Goal: Find specific page/section: Find specific page/section

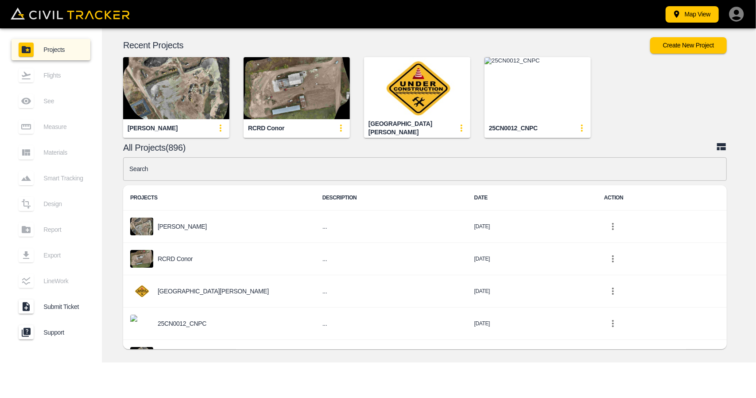
click at [121, 370] on div "Map View Projects Flights See Measure Materials Smart Tracking Design Report Ex…" at bounding box center [378, 199] width 756 height 398
click at [282, 58] on img "button" at bounding box center [297, 88] width 106 height 62
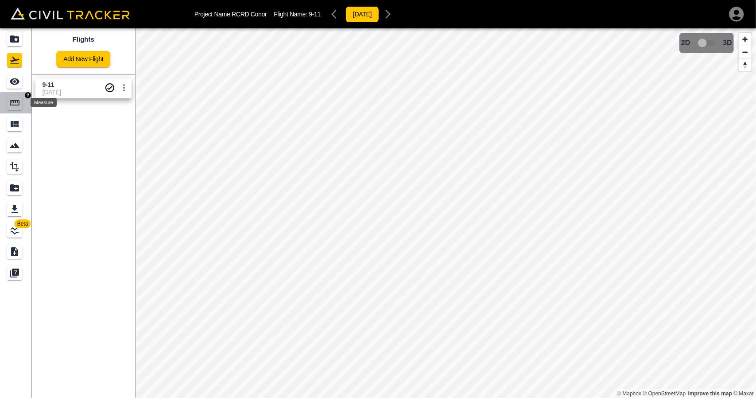
click at [12, 100] on icon "Measure" at bounding box center [14, 102] width 11 height 11
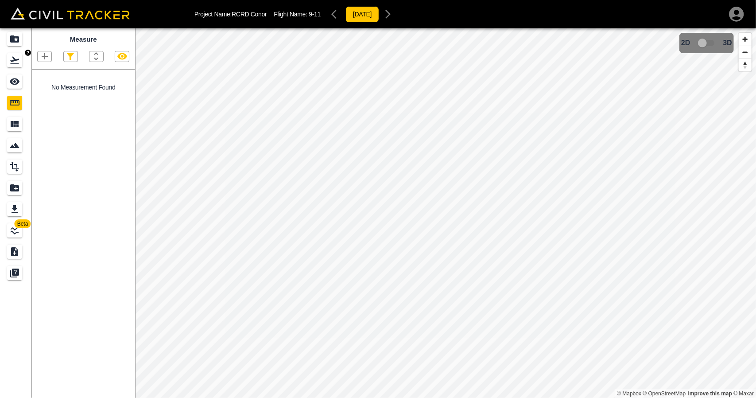
click at [7, 66] on link at bounding box center [16, 60] width 32 height 21
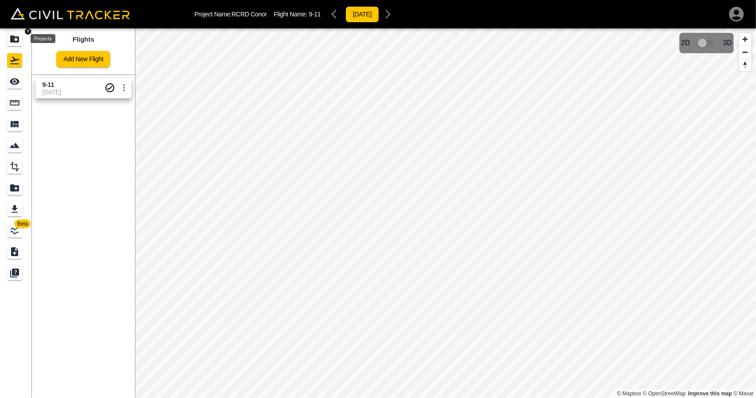
click at [12, 40] on icon "Projects" at bounding box center [14, 38] width 9 height 7
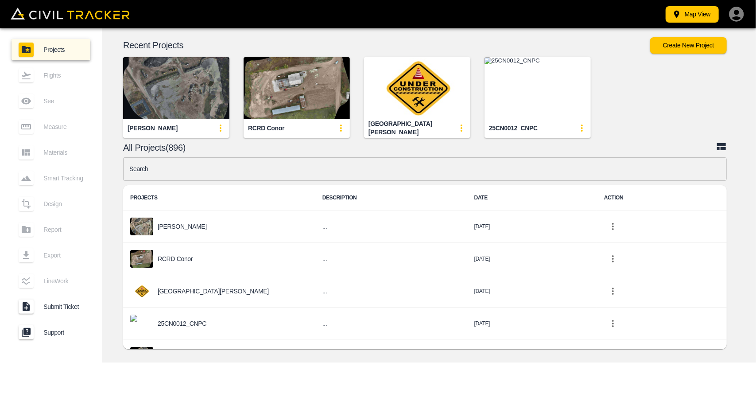
click at [182, 64] on img "button" at bounding box center [176, 88] width 106 height 62
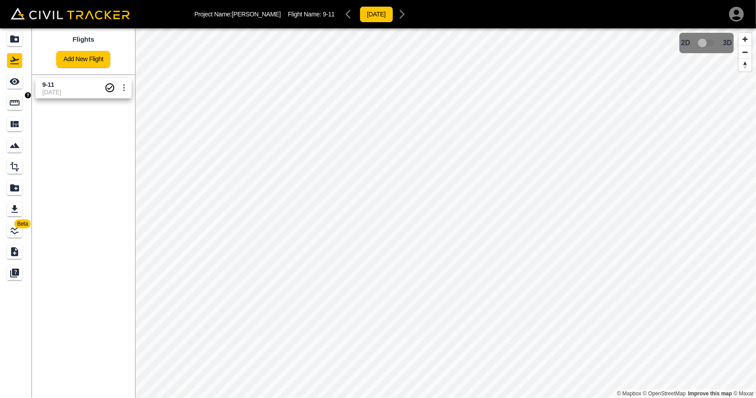
click at [19, 97] on icon "Measure" at bounding box center [14, 102] width 11 height 11
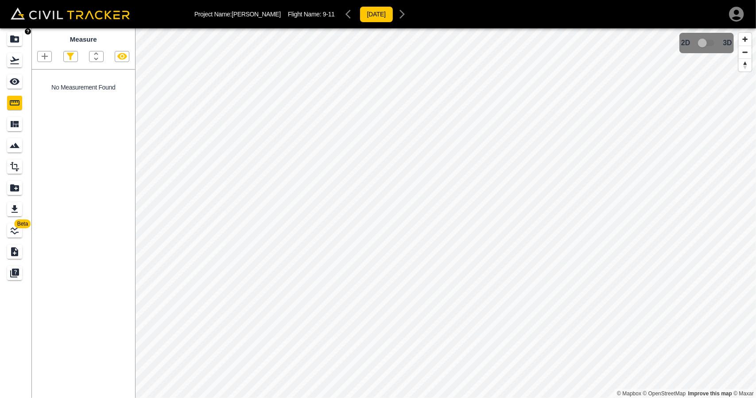
click at [15, 44] on icon "Projects" at bounding box center [14, 39] width 11 height 11
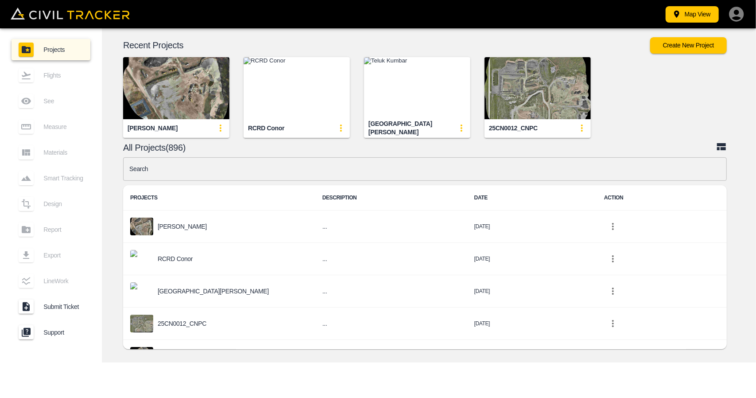
click at [536, 66] on img "button" at bounding box center [538, 88] width 106 height 62
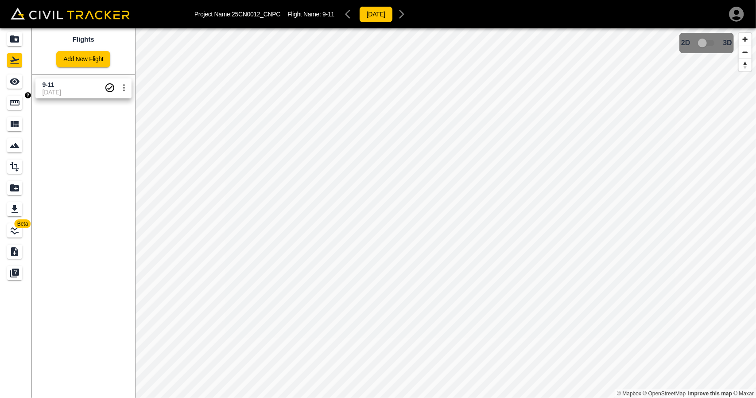
click at [15, 104] on icon "Measure" at bounding box center [14, 102] width 11 height 11
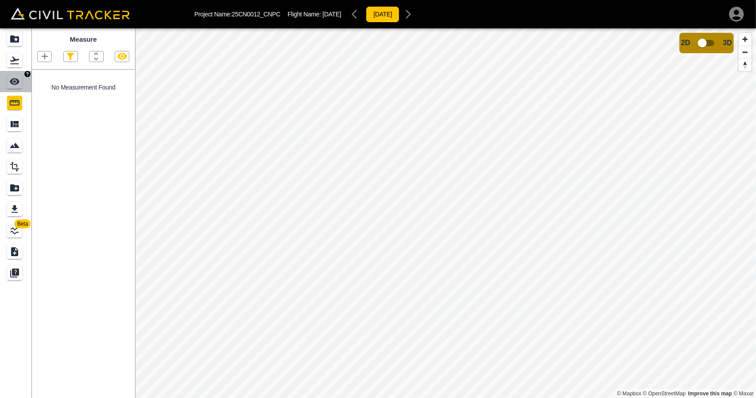
click at [26, 81] on link at bounding box center [16, 81] width 32 height 21
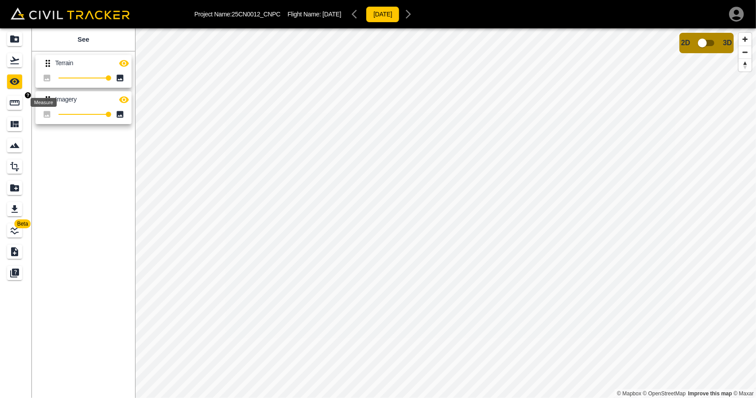
click at [14, 104] on icon "Measure" at bounding box center [14, 102] width 11 height 11
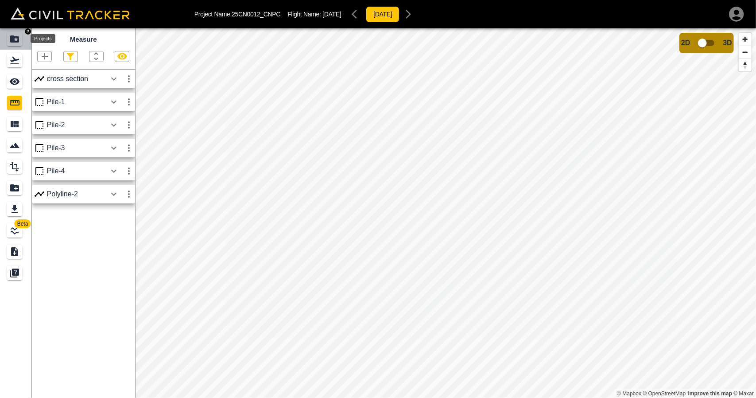
click at [18, 44] on icon "Projects" at bounding box center [14, 39] width 11 height 11
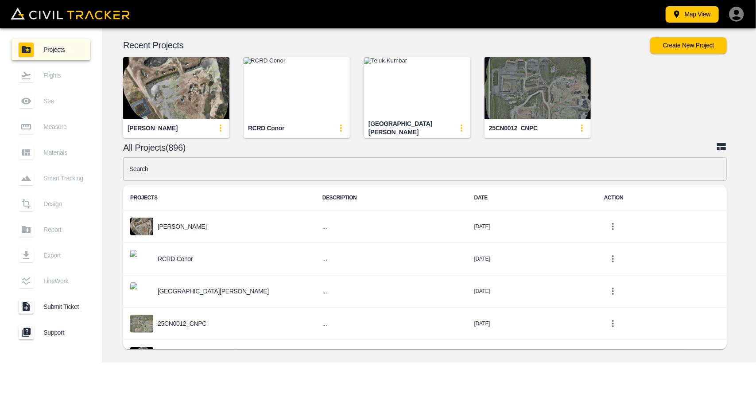
click at [524, 65] on img "button" at bounding box center [538, 88] width 106 height 62
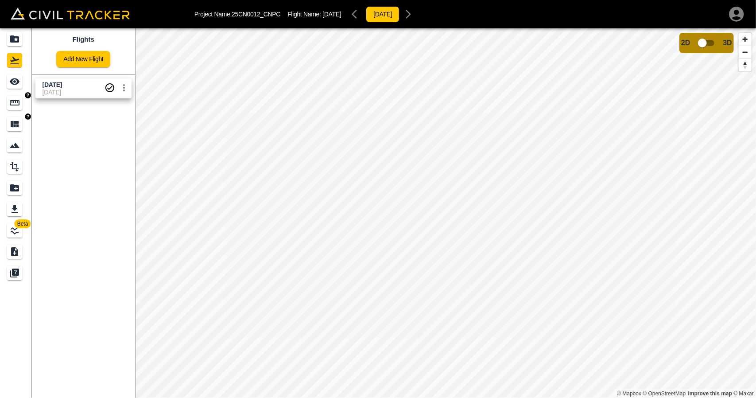
click at [12, 100] on icon "Measure" at bounding box center [15, 102] width 10 height 5
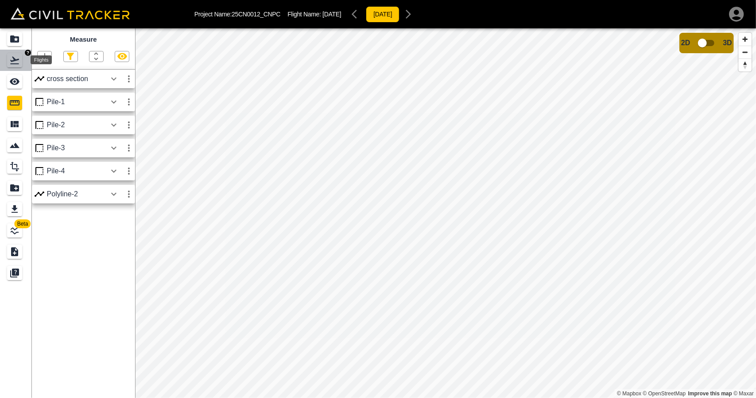
click at [11, 59] on icon "Flights" at bounding box center [14, 60] width 11 height 11
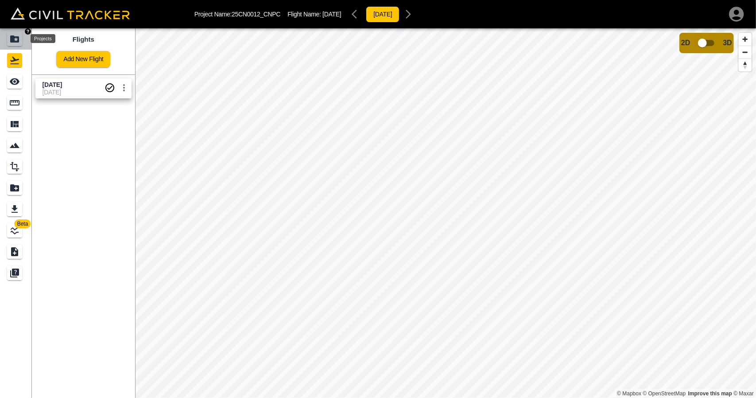
click at [11, 42] on icon "Projects" at bounding box center [14, 38] width 9 height 7
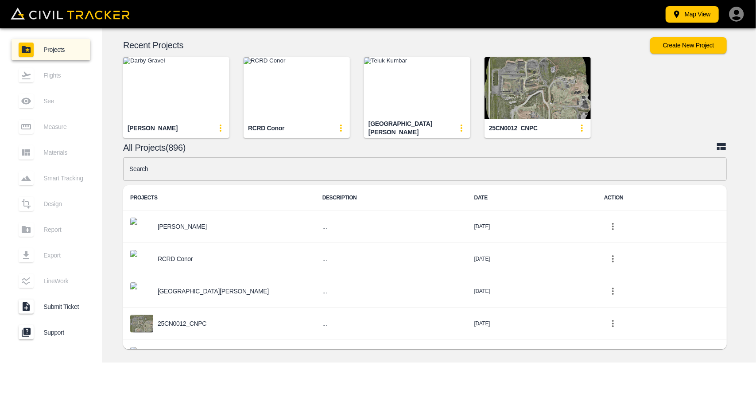
click at [284, 94] on img "button" at bounding box center [297, 88] width 106 height 62
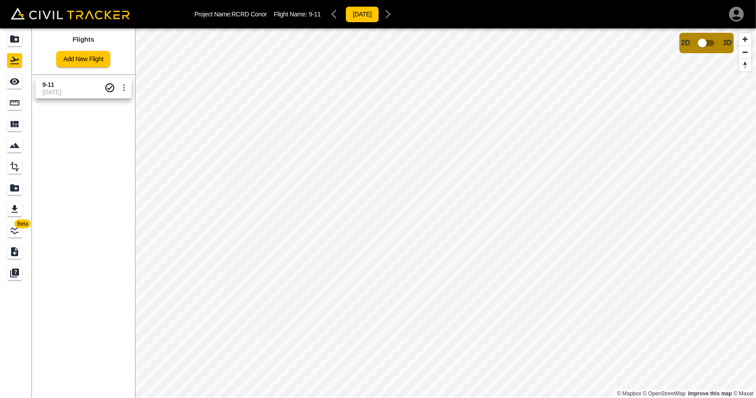
click at [697, 44] on input "checkbox" at bounding box center [702, 43] width 50 height 17
click at [723, 40] on input "checkbox" at bounding box center [729, 40] width 50 height 17
click at [699, 47] on input "checkbox" at bounding box center [702, 43] width 50 height 17
click at [728, 40] on input "checkbox" at bounding box center [729, 40] width 50 height 17
drag, startPoint x: 16, startPoint y: 39, endPoint x: 631, endPoint y: 396, distance: 710.9
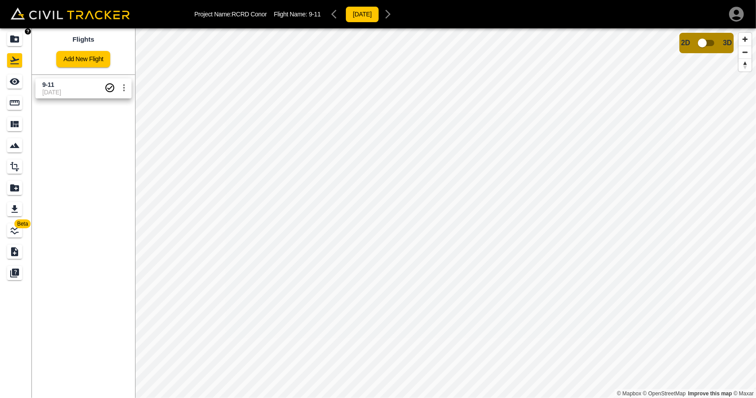
click at [16, 39] on icon "Projects" at bounding box center [14, 39] width 11 height 11
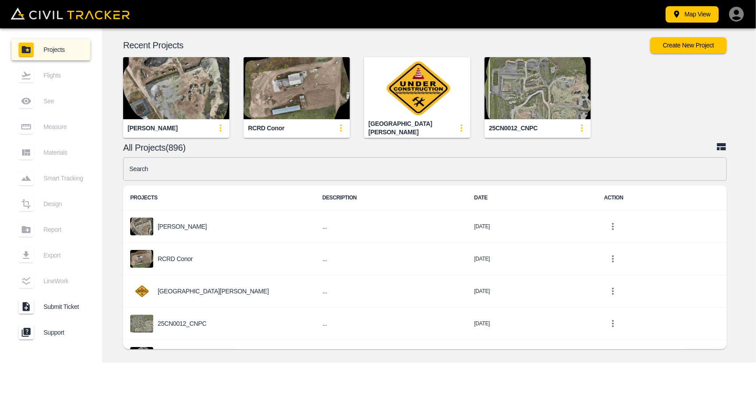
click at [273, 93] on img "button" at bounding box center [297, 88] width 106 height 62
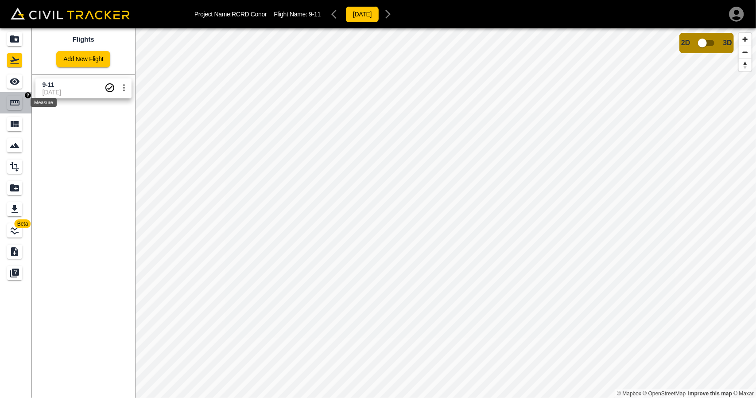
click at [17, 109] on div "Measure" at bounding box center [14, 103] width 15 height 14
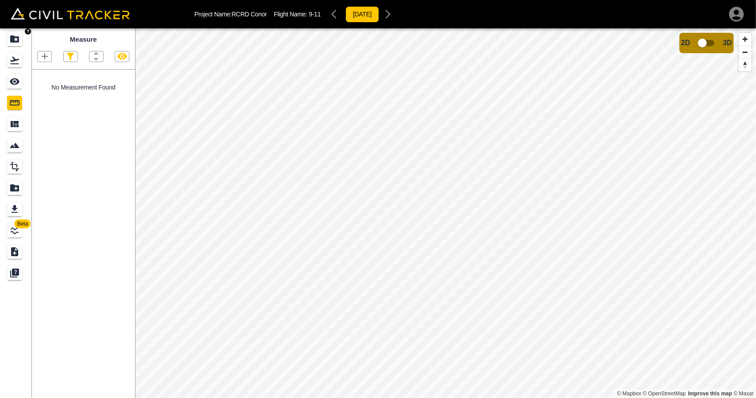
click at [12, 43] on icon "Projects" at bounding box center [14, 39] width 11 height 11
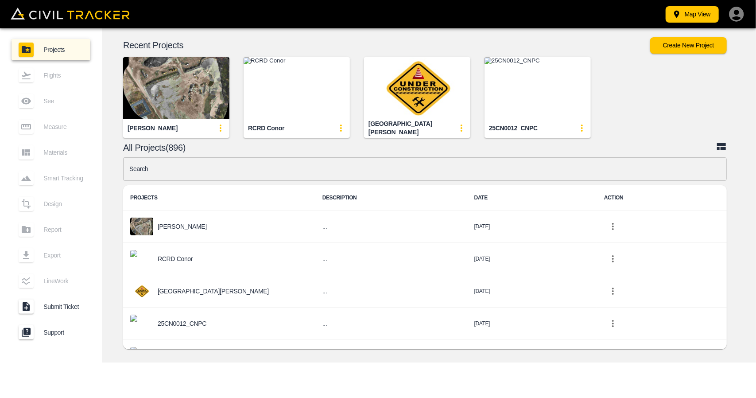
click at [175, 92] on img "button" at bounding box center [176, 88] width 106 height 62
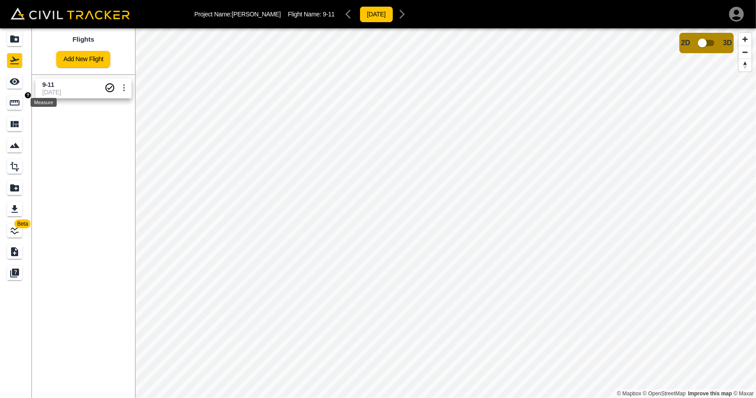
click at [13, 101] on icon "Measure" at bounding box center [14, 102] width 11 height 11
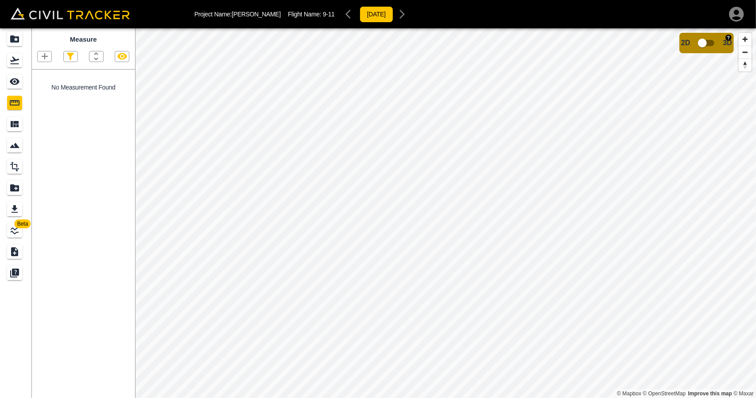
click at [713, 44] on input "checkbox" at bounding box center [702, 43] width 50 height 17
click at [724, 42] on input "checkbox" at bounding box center [729, 40] width 50 height 17
click at [17, 39] on icon "Projects" at bounding box center [14, 39] width 11 height 11
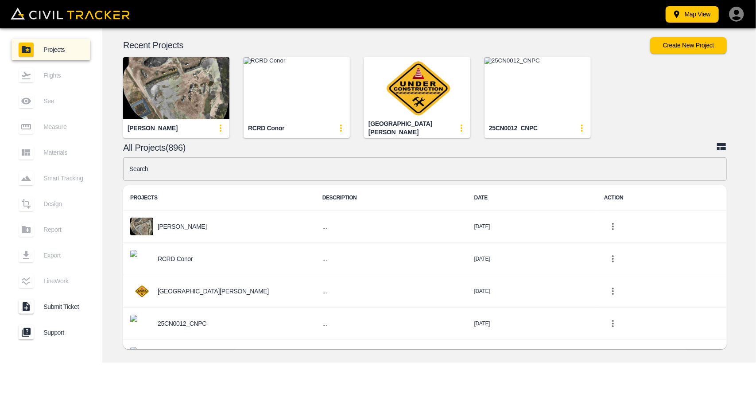
click at [273, 167] on input "text" at bounding box center [425, 168] width 604 height 23
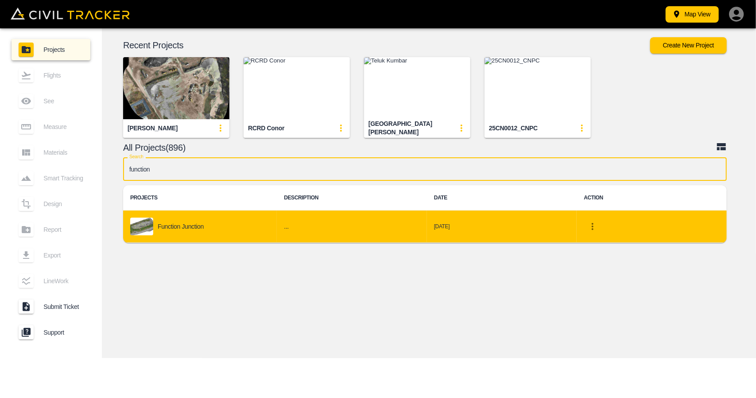
type input "function"
click at [260, 217] on td "Function Junction" at bounding box center [200, 226] width 154 height 32
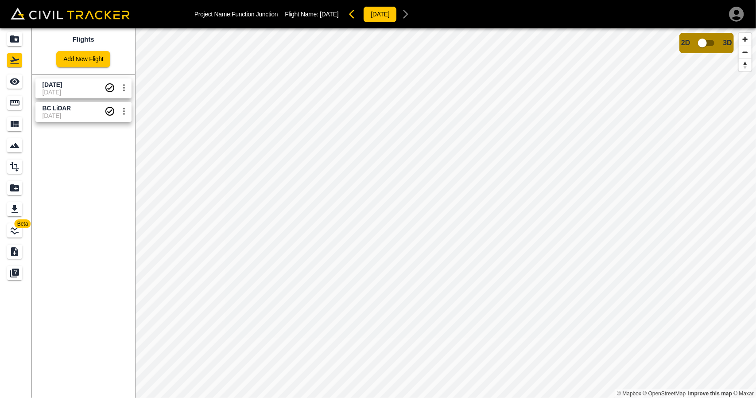
click at [67, 91] on span "[DATE]" at bounding box center [74, 92] width 62 height 7
click at [56, 87] on span "[DATE]" at bounding box center [52, 84] width 19 height 7
click at [11, 83] on icon "See" at bounding box center [14, 81] width 11 height 11
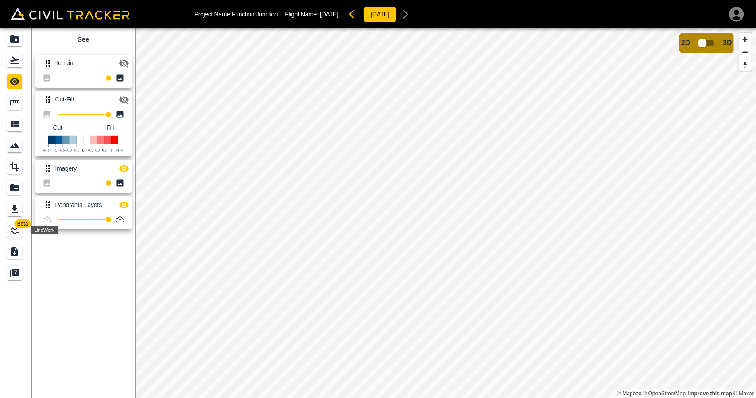
click at [13, 228] on icon "LineWork" at bounding box center [15, 230] width 8 height 8
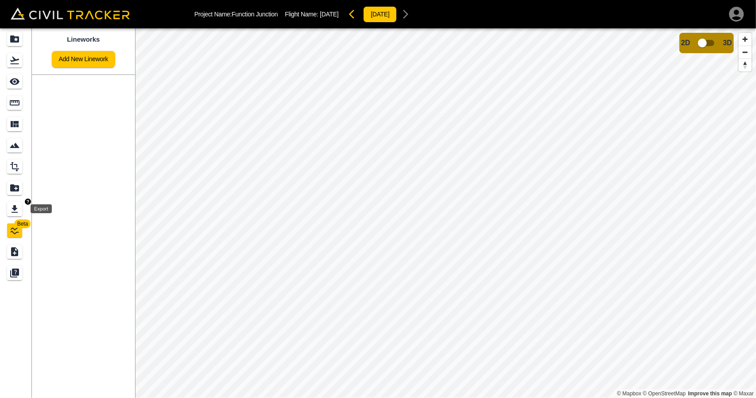
click at [8, 209] on div "Export" at bounding box center [14, 209] width 15 height 14
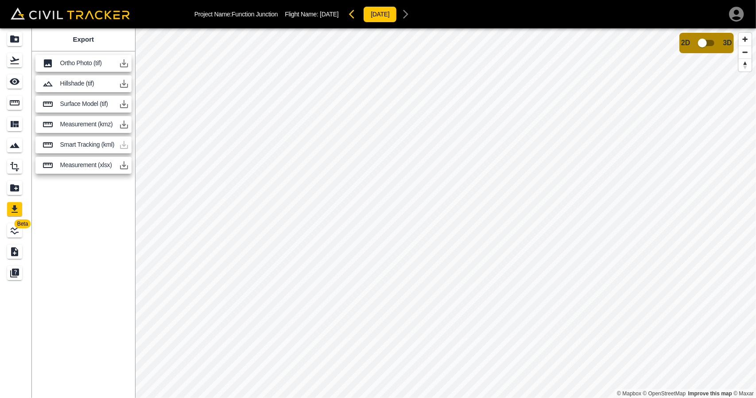
click at [123, 105] on icon "button" at bounding box center [124, 104] width 11 height 11
click at [122, 102] on icon "button" at bounding box center [124, 104] width 11 height 11
click at [17, 59] on icon "Flights" at bounding box center [14, 61] width 9 height 8
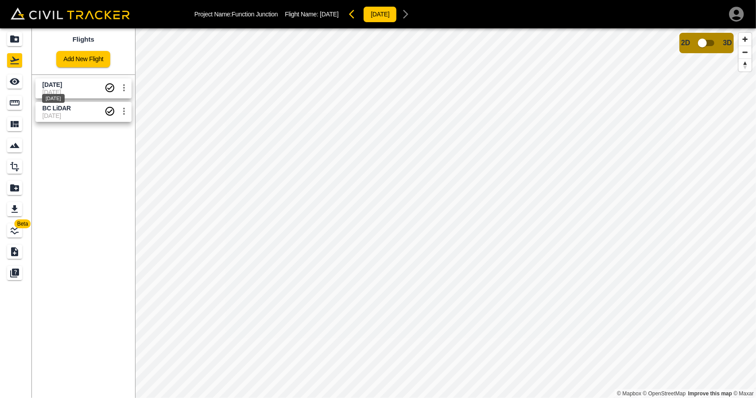
click at [56, 88] on div "[DATE]" at bounding box center [53, 96] width 24 height 16
drag, startPoint x: 77, startPoint y: 233, endPoint x: 75, endPoint y: 217, distance: 15.2
click at [77, 231] on div "Flights Add New Flight Aug 18, 2024 18-08-2024 BC LiDAR 13-06-2024" at bounding box center [83, 212] width 103 height 369
click at [55, 89] on span "[DATE]" at bounding box center [74, 92] width 62 height 7
drag, startPoint x: 10, startPoint y: 76, endPoint x: 21, endPoint y: 77, distance: 11.1
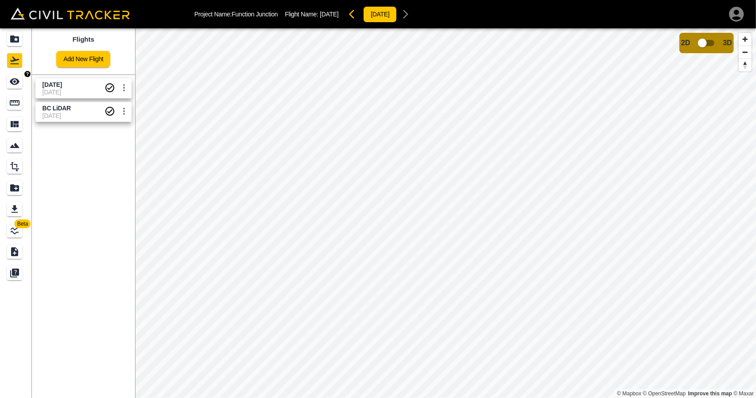
click at [10, 77] on div "See" at bounding box center [14, 81] width 15 height 14
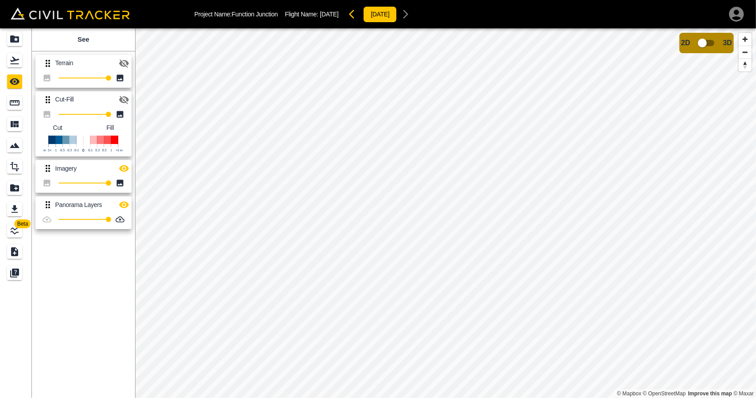
click at [124, 62] on icon "button" at bounding box center [124, 63] width 11 height 11
click at [128, 168] on icon "button" at bounding box center [124, 168] width 10 height 7
click at [128, 204] on icon "button" at bounding box center [124, 205] width 10 height 7
click at [19, 63] on icon "Flights" at bounding box center [14, 61] width 9 height 8
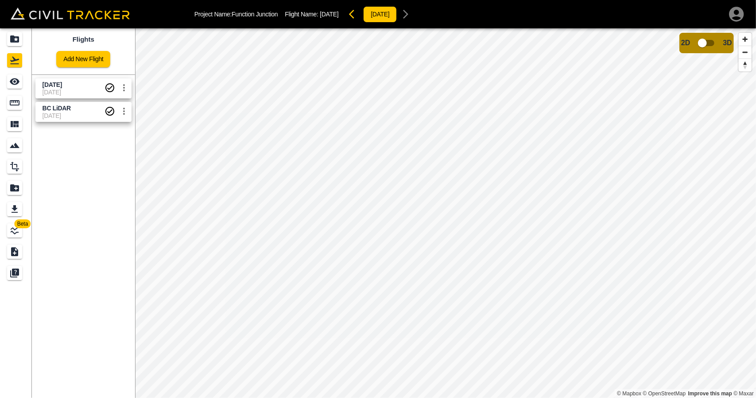
drag, startPoint x: 74, startPoint y: 88, endPoint x: 67, endPoint y: 89, distance: 7.1
click at [71, 89] on div "Aug 18, 2024 18-08-2024" at bounding box center [74, 89] width 62 height 16
click at [16, 89] on link at bounding box center [16, 81] width 32 height 21
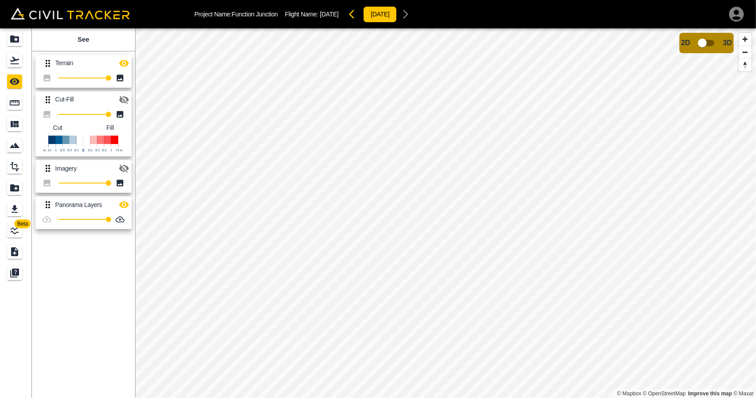
click at [124, 98] on icon "button" at bounding box center [124, 99] width 11 height 11
click at [124, 202] on icon "button" at bounding box center [124, 204] width 11 height 11
click at [121, 57] on button "button" at bounding box center [124, 63] width 18 height 18
click at [9, 39] on div "Projects" at bounding box center [14, 39] width 15 height 14
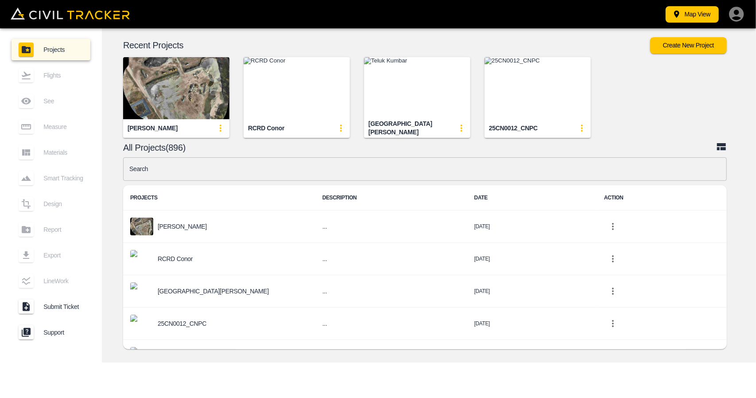
click at [167, 88] on img "button" at bounding box center [176, 88] width 106 height 62
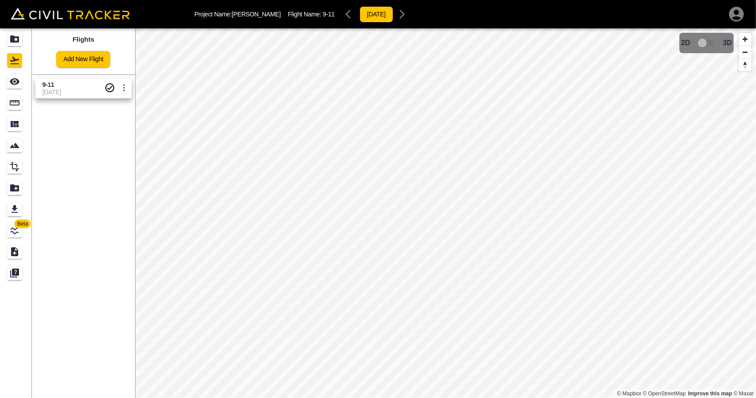
click at [48, 90] on span "[DATE]" at bounding box center [74, 92] width 62 height 7
click at [18, 89] on link at bounding box center [16, 81] width 32 height 21
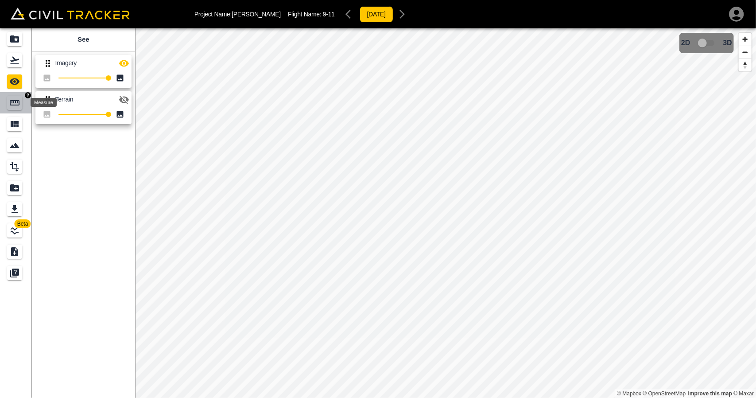
click at [17, 103] on icon "Measure" at bounding box center [14, 102] width 11 height 11
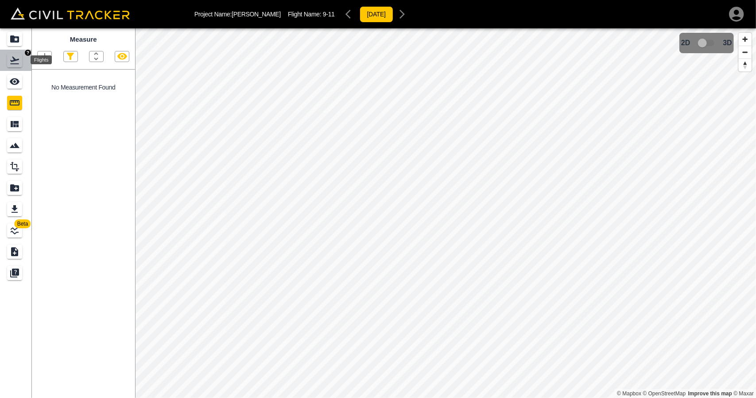
click at [16, 59] on icon "Flights" at bounding box center [14, 61] width 9 height 8
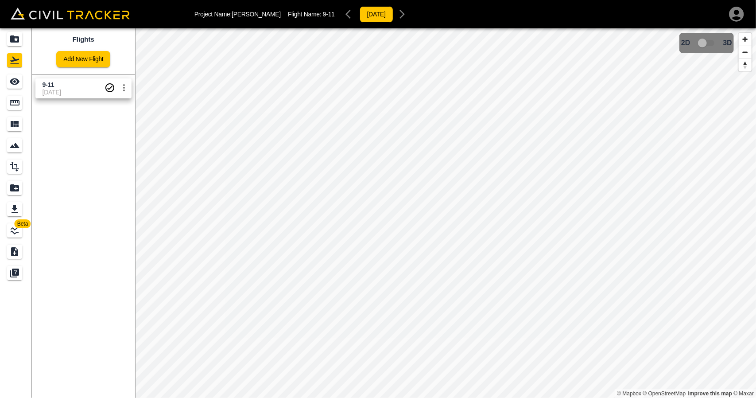
click at [67, 92] on span "[DATE]" at bounding box center [74, 92] width 62 height 7
click at [19, 92] on link at bounding box center [16, 102] width 32 height 21
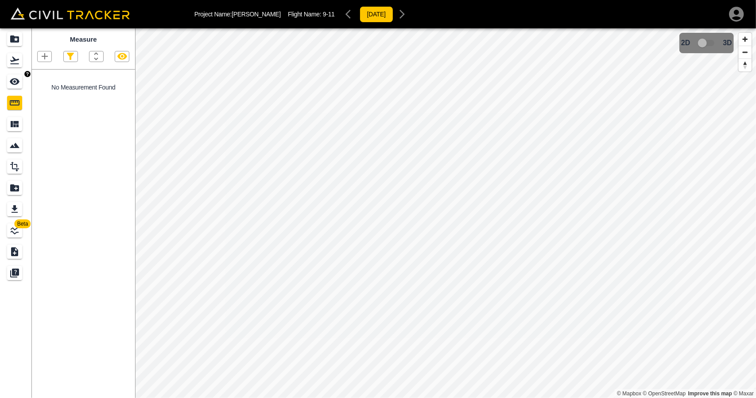
drag, startPoint x: 18, startPoint y: 82, endPoint x: 15, endPoint y: 70, distance: 13.2
click at [18, 82] on icon "See" at bounding box center [15, 81] width 10 height 7
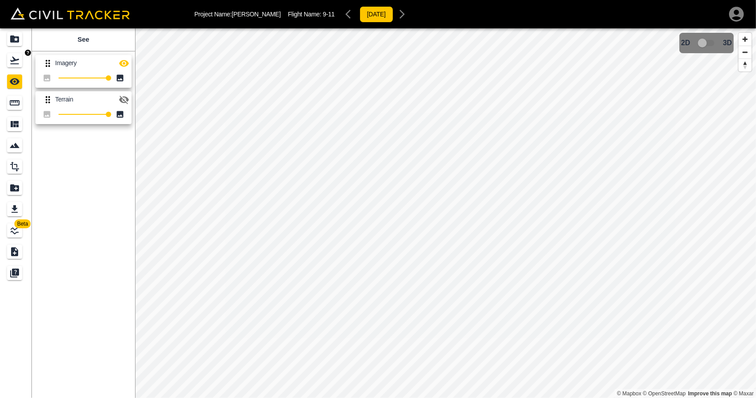
click at [15, 70] on link at bounding box center [16, 60] width 32 height 21
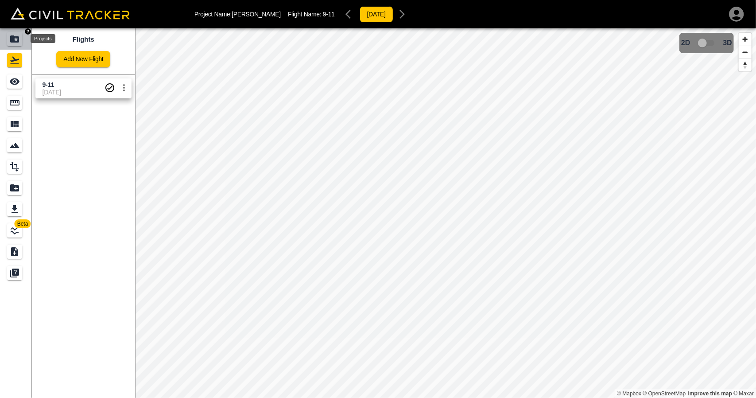
click at [14, 41] on icon "Projects" at bounding box center [14, 38] width 9 height 7
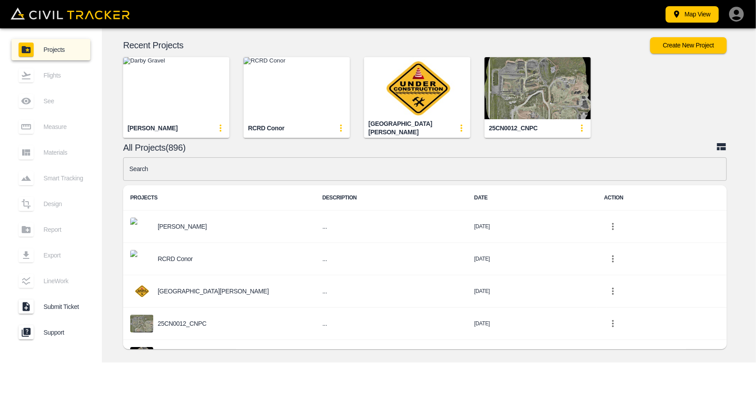
click at [182, 92] on img "button" at bounding box center [176, 88] width 106 height 62
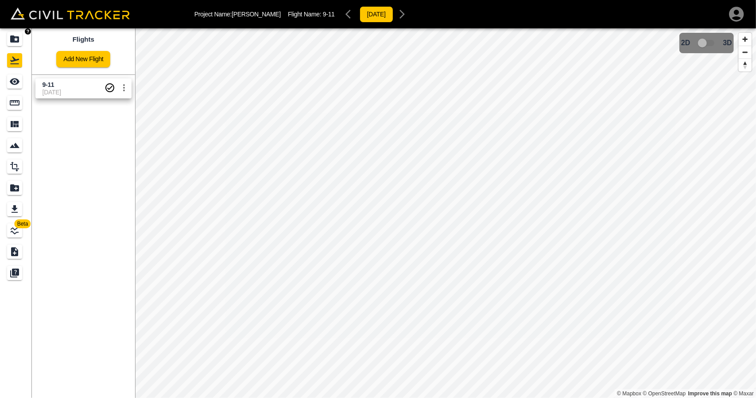
click at [10, 41] on icon "Projects" at bounding box center [14, 38] width 9 height 7
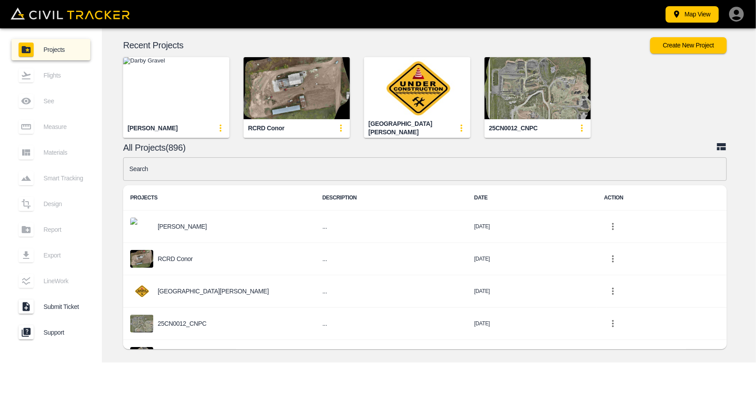
click at [265, 172] on input "text" at bounding box center [425, 168] width 604 height 23
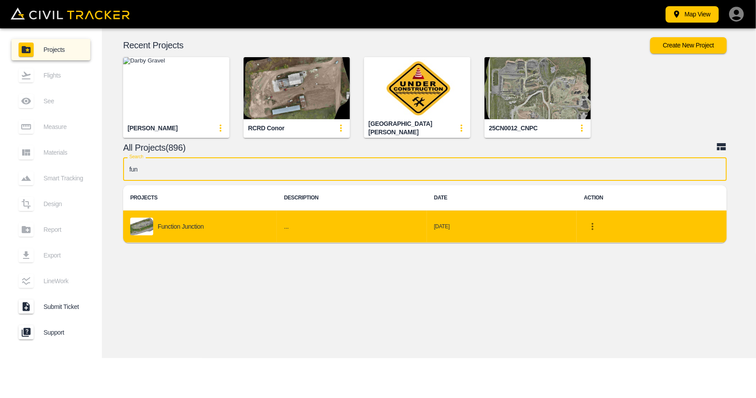
type input "fun"
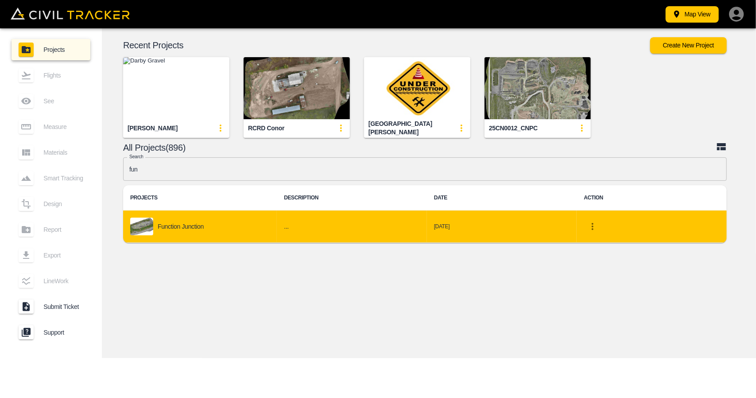
click at [236, 232] on div "Function Junction" at bounding box center [200, 226] width 140 height 18
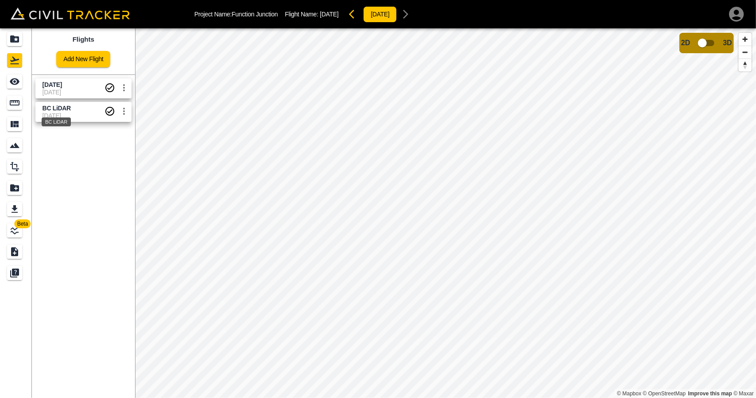
click at [60, 119] on div "BC LiDAR" at bounding box center [56, 121] width 29 height 9
click at [12, 82] on icon "See" at bounding box center [15, 81] width 10 height 7
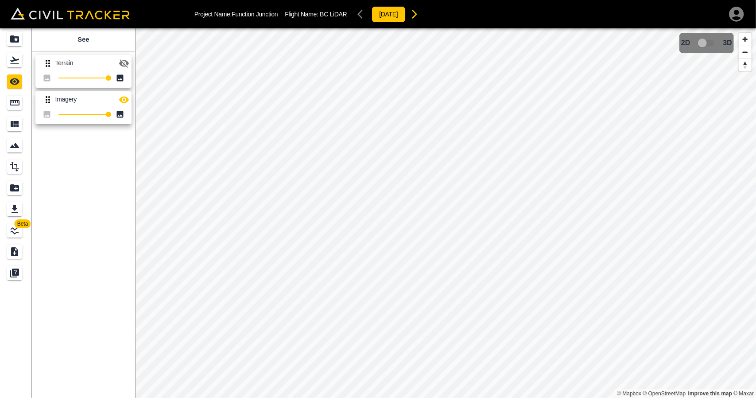
click at [116, 59] on button "button" at bounding box center [124, 63] width 18 height 18
click at [127, 66] on icon "button" at bounding box center [124, 63] width 11 height 11
click at [21, 62] on div "Flights" at bounding box center [14, 60] width 15 height 14
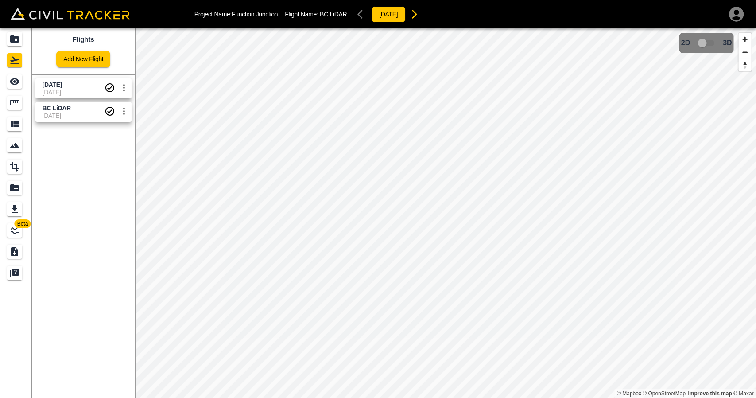
drag, startPoint x: 88, startPoint y: 107, endPoint x: 43, endPoint y: 83, distance: 50.3
click at [87, 107] on span "BC LiDAR" at bounding box center [74, 108] width 62 height 8
click at [19, 83] on icon "See" at bounding box center [14, 81] width 11 height 11
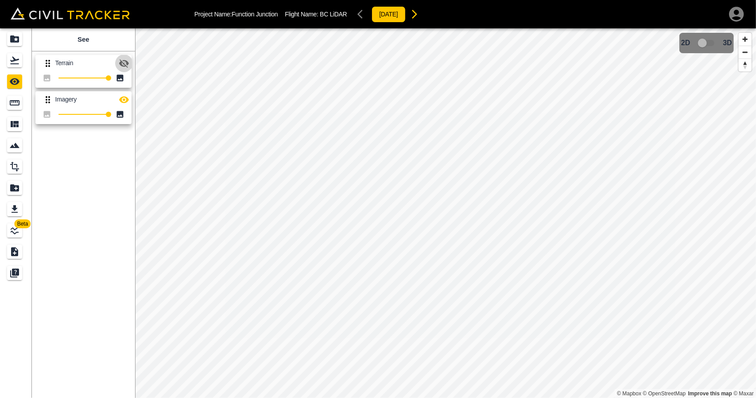
click at [123, 63] on icon "button" at bounding box center [124, 63] width 10 height 8
click at [123, 63] on icon "button" at bounding box center [124, 63] width 10 height 7
click at [126, 99] on icon "button" at bounding box center [124, 99] width 11 height 11
click at [125, 61] on icon "button" at bounding box center [124, 63] width 10 height 8
click at [19, 211] on icon "Export" at bounding box center [14, 209] width 11 height 11
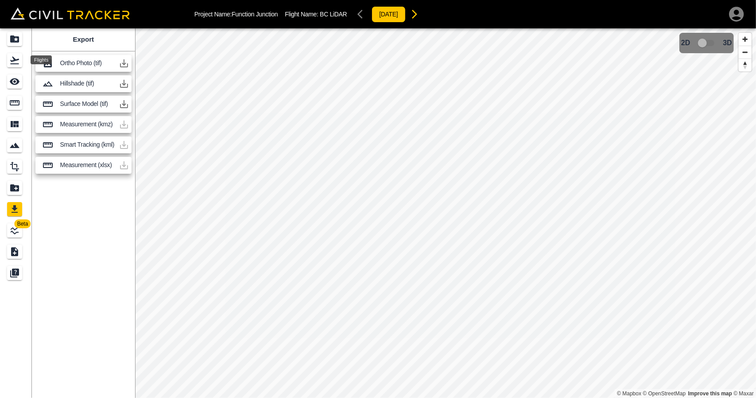
click at [13, 57] on icon "Flights" at bounding box center [14, 60] width 11 height 11
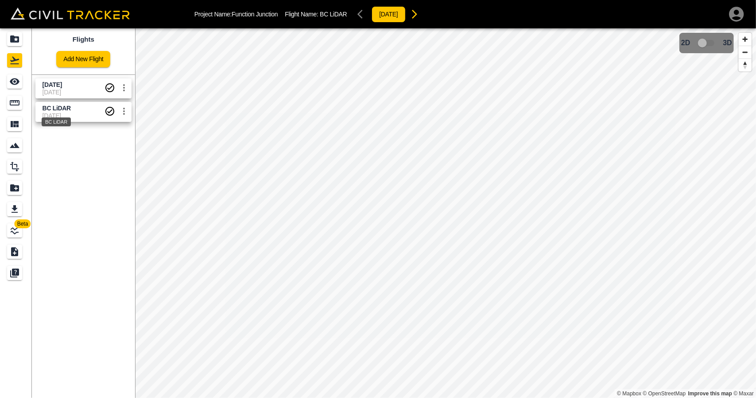
click at [56, 106] on span "BC LiDAR" at bounding box center [57, 108] width 28 height 7
click at [19, 212] on icon "Export" at bounding box center [14, 209] width 11 height 11
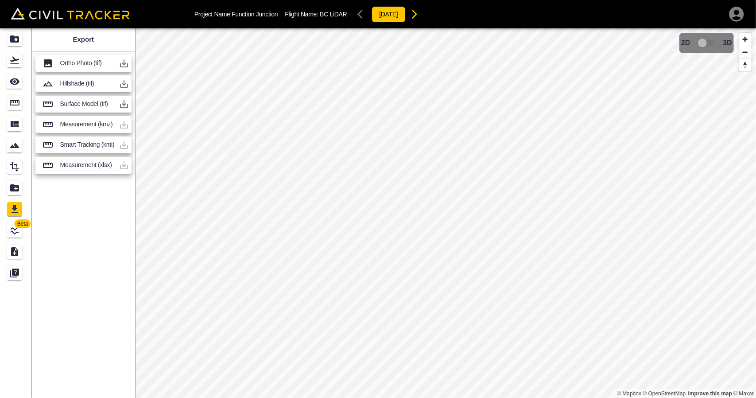
click at [125, 105] on icon "button" at bounding box center [124, 104] width 11 height 11
click at [18, 37] on icon "Projects" at bounding box center [14, 38] width 9 height 7
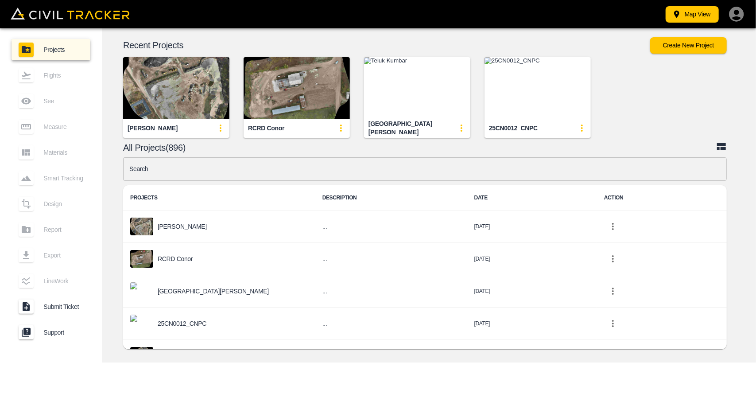
click at [174, 107] on img "button" at bounding box center [176, 88] width 106 height 62
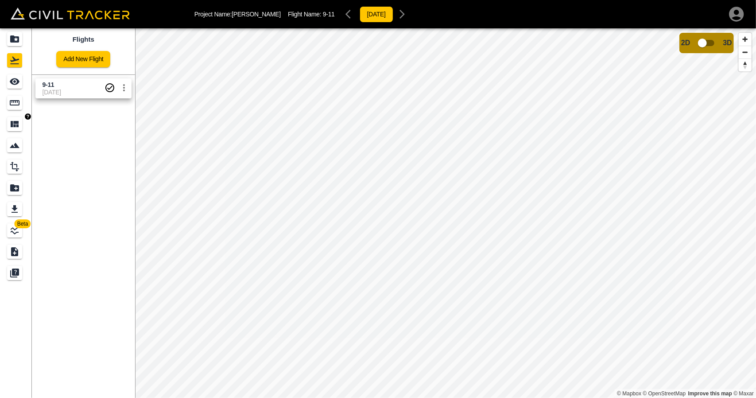
click at [19, 105] on icon "Measure" at bounding box center [14, 102] width 11 height 11
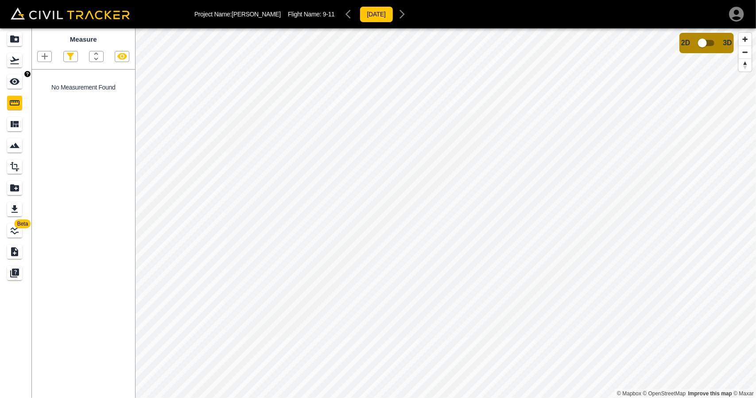
click at [16, 66] on div "Flights" at bounding box center [14, 60] width 15 height 14
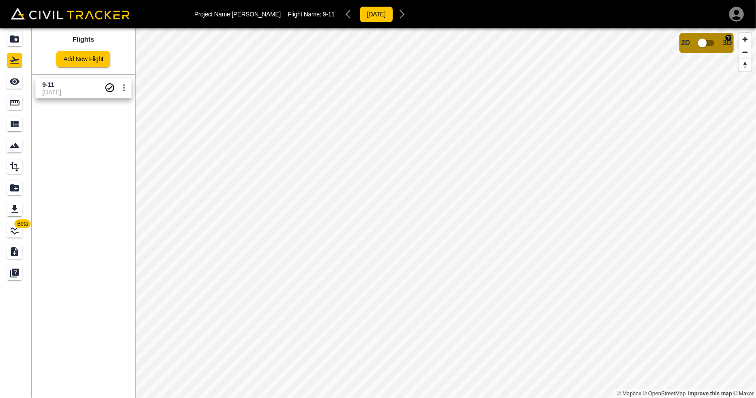
click at [708, 47] on input "checkbox" at bounding box center [702, 43] width 50 height 17
click at [718, 41] on input "checkbox" at bounding box center [729, 40] width 50 height 17
click at [20, 104] on div "Measure" at bounding box center [14, 103] width 15 height 14
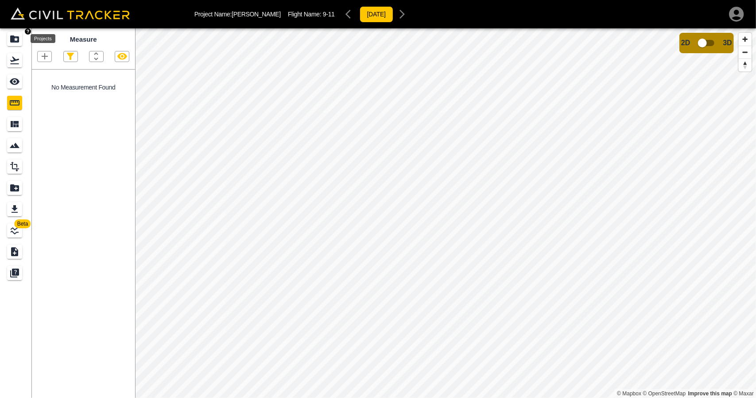
click at [12, 41] on icon "Projects" at bounding box center [14, 38] width 9 height 7
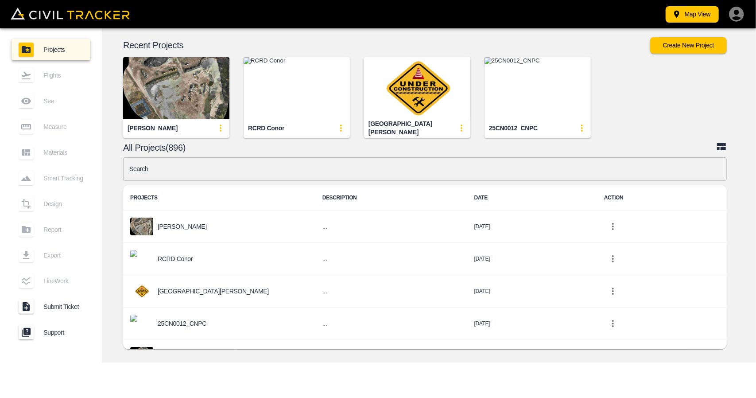
click at [301, 84] on img "button" at bounding box center [297, 88] width 106 height 62
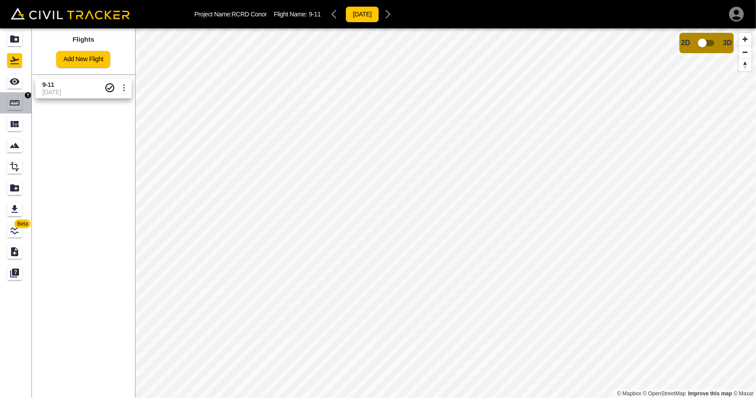
click at [13, 110] on link at bounding box center [16, 102] width 32 height 21
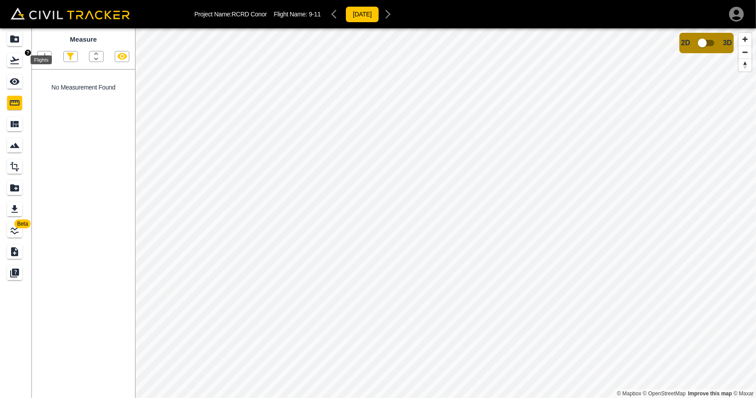
click at [16, 57] on icon "Flights" at bounding box center [14, 60] width 11 height 11
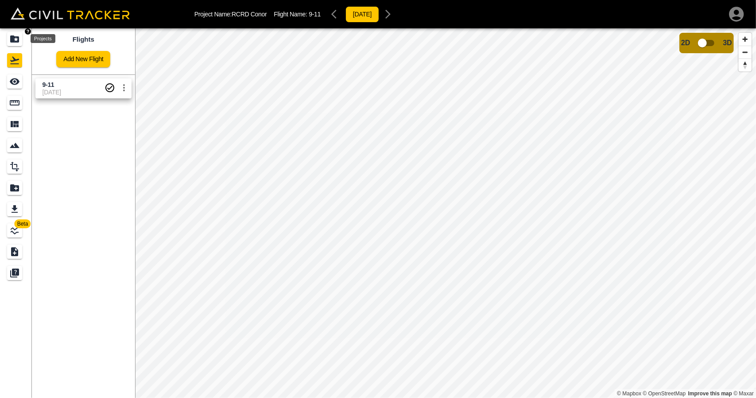
click at [17, 42] on icon "Projects" at bounding box center [14, 38] width 9 height 7
